Goal: Find specific page/section: Find specific page/section

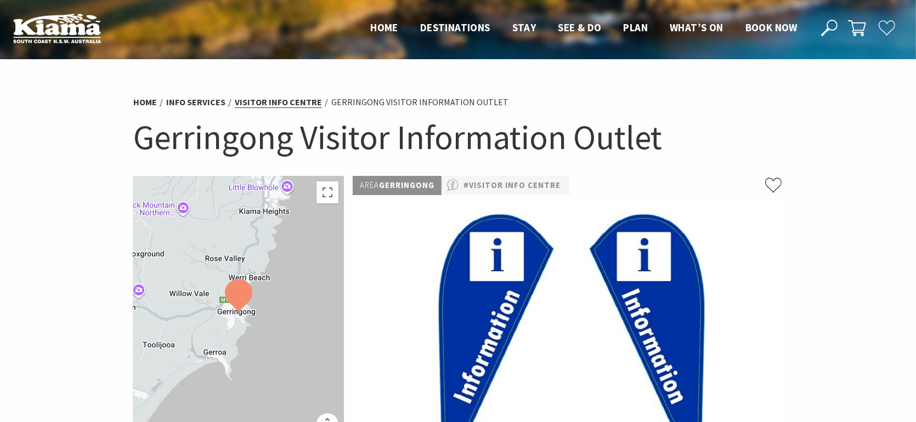
click at [263, 102] on link "Visitor Info Centre" at bounding box center [278, 102] width 87 height 12
